Goal: Task Accomplishment & Management: Use online tool/utility

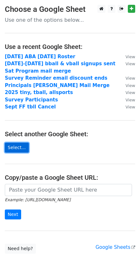
click at [10, 147] on link "Select..." at bounding box center [17, 147] width 24 height 10
click at [15, 149] on link "Select..." at bounding box center [17, 147] width 24 height 10
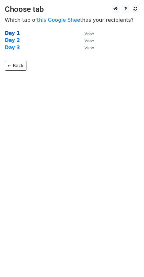
click at [10, 33] on strong "Day 1" at bounding box center [12, 33] width 15 height 6
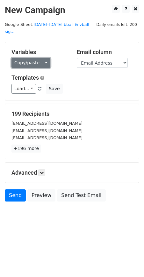
click at [42, 58] on link "Copy/paste..." at bounding box center [30, 63] width 39 height 10
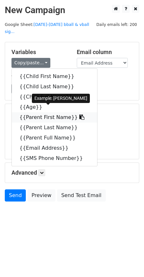
click at [53, 112] on link "{{Parent First Name}}" at bounding box center [55, 117] width 86 height 10
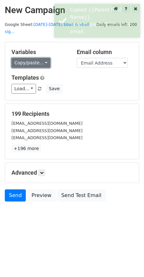
click at [43, 58] on link "Copy/paste..." at bounding box center [30, 63] width 39 height 10
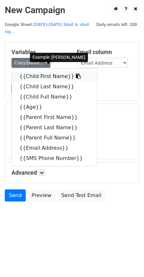
click at [34, 71] on link "{{Child First Name}}" at bounding box center [55, 76] width 86 height 10
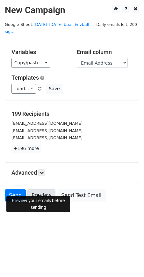
click at [40, 189] on link "Preview" at bounding box center [41, 195] width 28 height 12
click at [45, 189] on link "Preview" at bounding box center [41, 195] width 28 height 12
click at [39, 189] on link "Preview" at bounding box center [41, 195] width 28 height 12
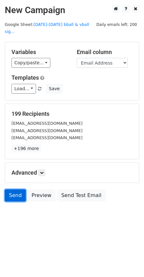
click at [16, 189] on link "Send" at bounding box center [15, 195] width 21 height 12
